Goal: Navigation & Orientation: Go to known website

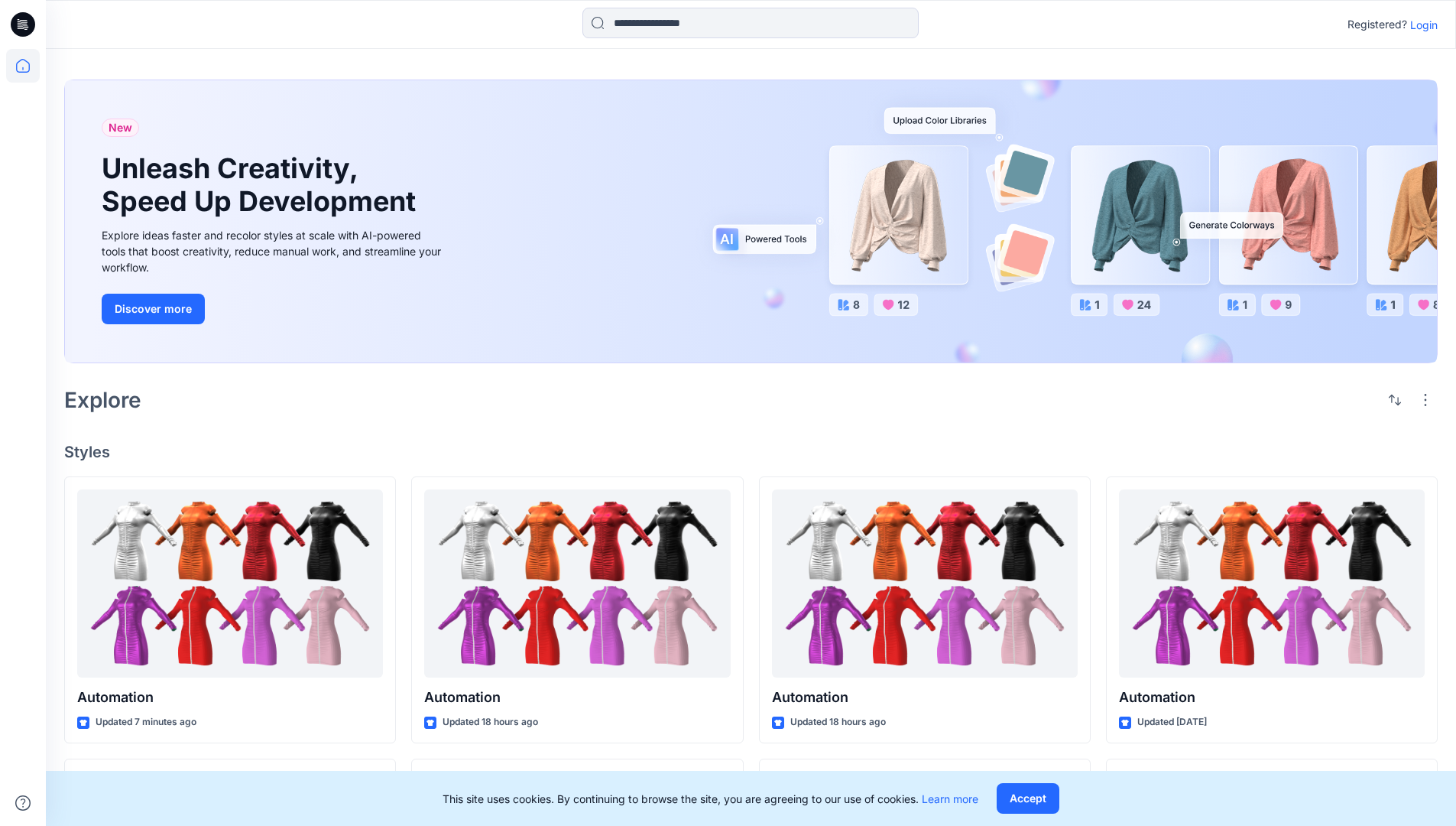
click at [1420, 24] on p "Login" at bounding box center [1424, 24] width 28 height 16
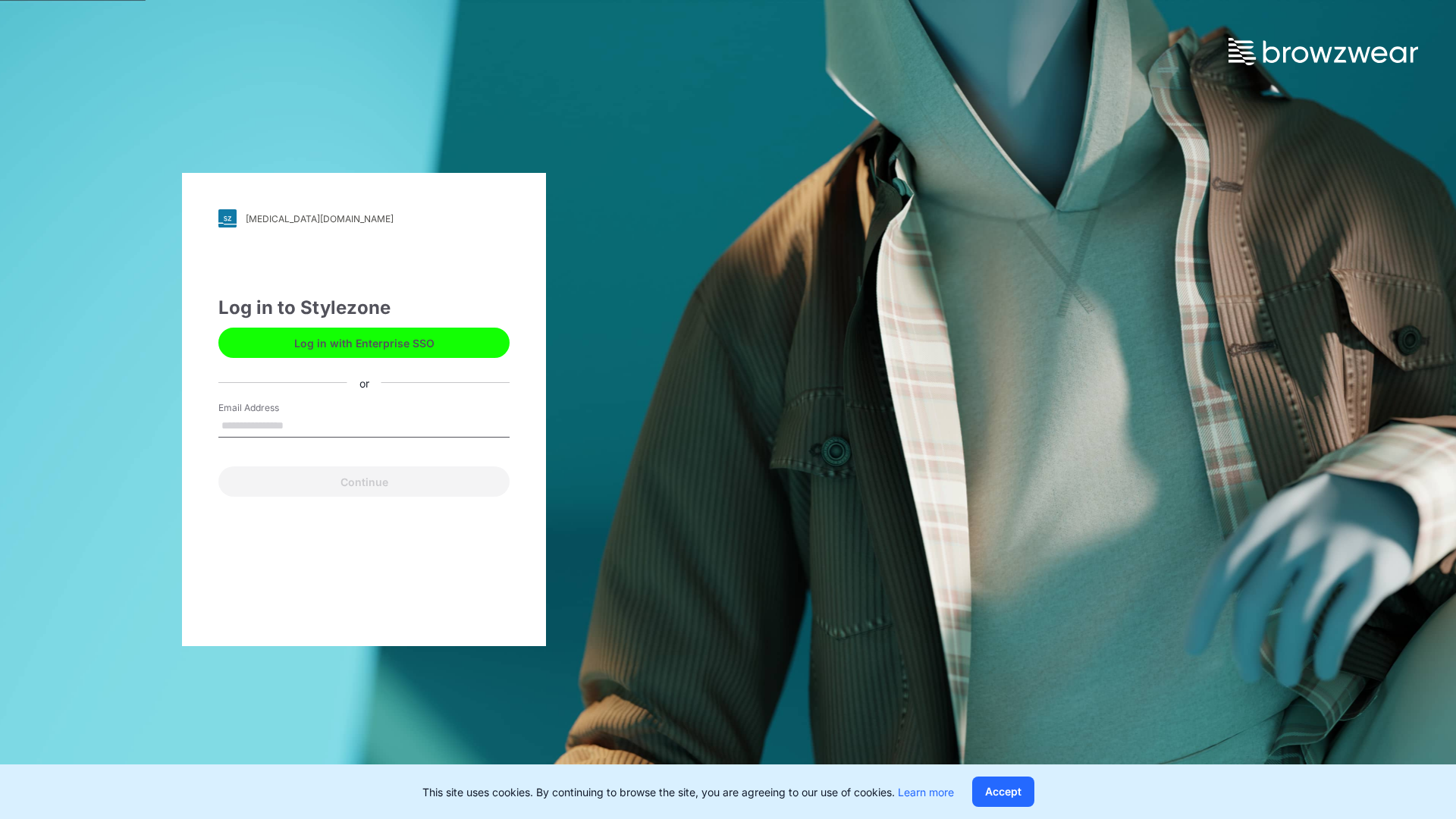
click at [300, 425] on input "Email Address" at bounding box center [364, 427] width 292 height 23
type input "**********"
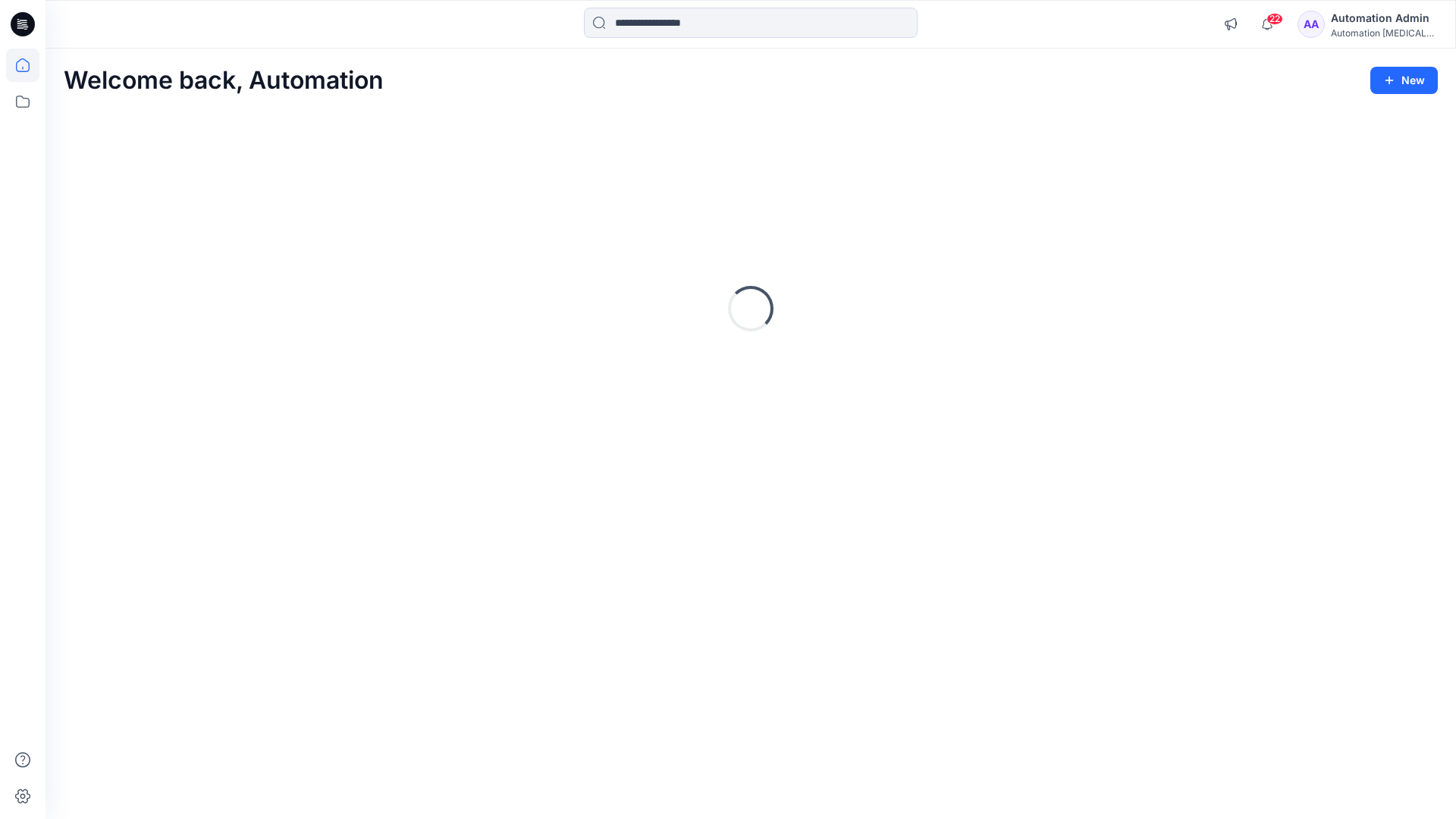
click at [29, 65] on icon at bounding box center [23, 65] width 14 height 14
click at [22, 106] on icon at bounding box center [23, 102] width 33 height 33
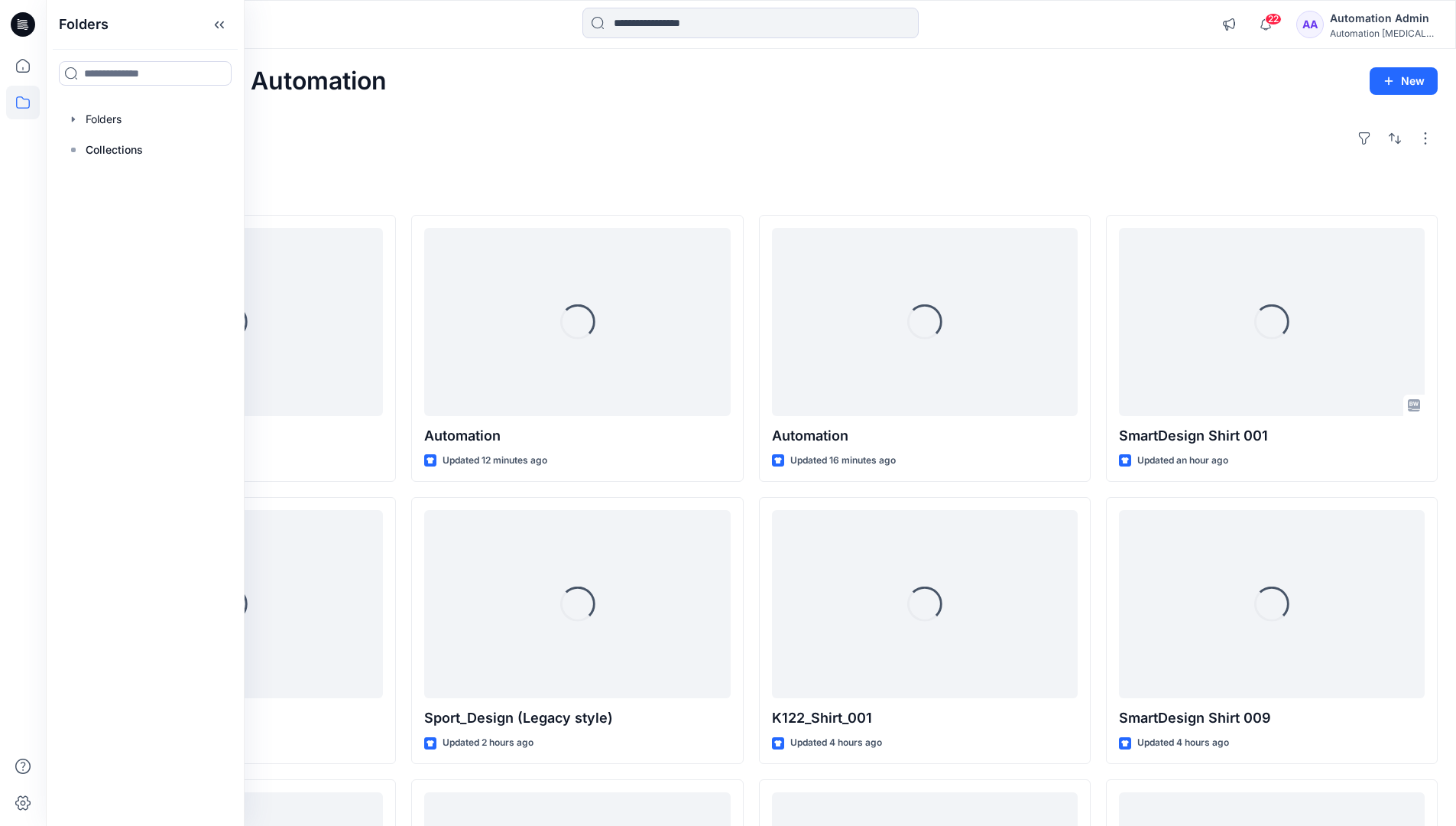
click at [96, 119] on div at bounding box center [145, 119] width 174 height 31
